Goal: Task Accomplishment & Management: Complete application form

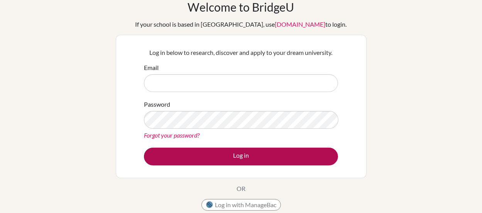
type input "[EMAIL_ADDRESS][DOMAIN_NAME]"
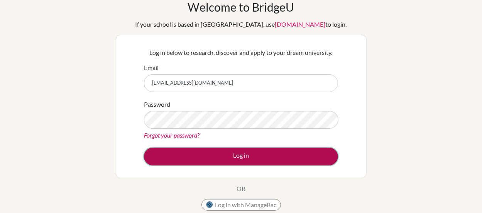
click at [245, 152] on button "Log in" at bounding box center [241, 156] width 194 height 18
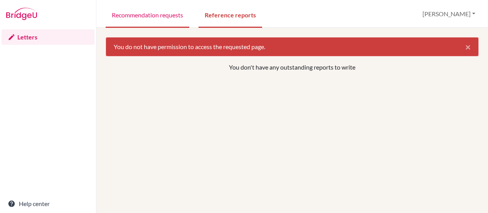
click at [158, 14] on link "Recommendation requests" at bounding box center [148, 14] width 84 height 27
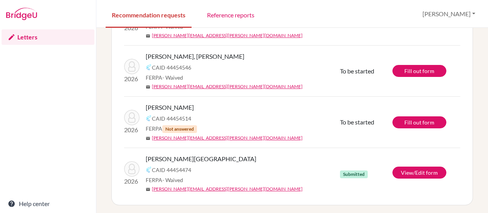
scroll to position [145, 0]
click at [447, 37] on td "Fill out form" at bounding box center [427, 19] width 68 height 51
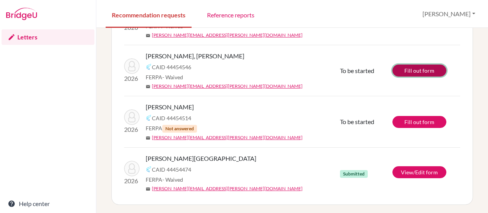
click at [406, 70] on link "Fill out form" at bounding box center [420, 70] width 54 height 12
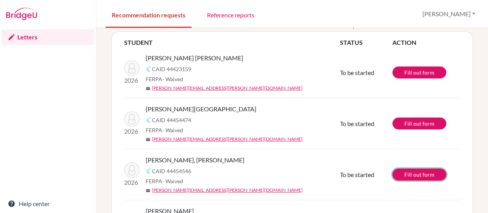
scroll to position [29, 0]
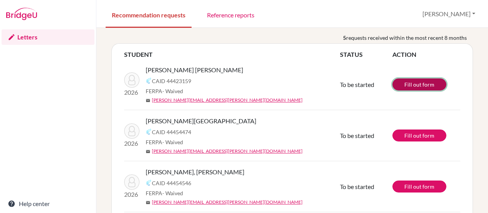
click at [414, 86] on link "Fill out form" at bounding box center [420, 84] width 54 height 12
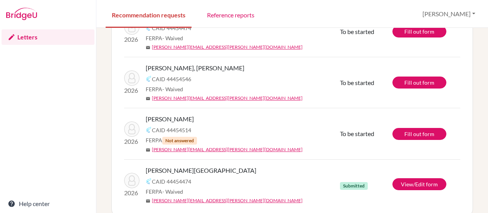
scroll to position [145, 0]
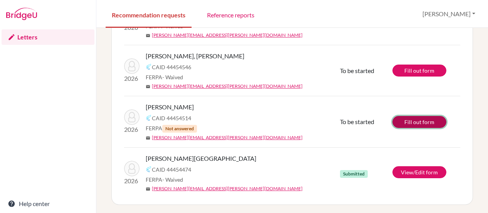
click at [419, 120] on link "Fill out form" at bounding box center [420, 122] width 54 height 12
